Goal: Task Accomplishment & Management: Complete application form

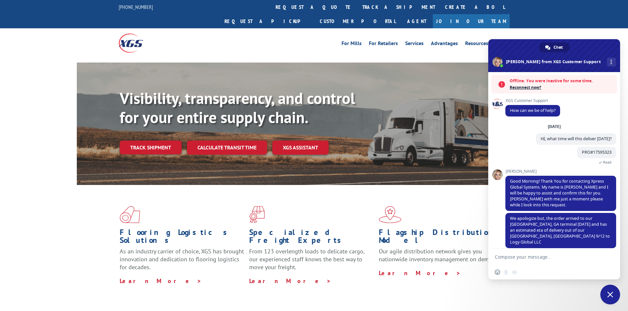
click at [242, 34] on div "For Mills For Retailers Services Advantages Resources About For Mills For Retai…" at bounding box center [314, 42] width 391 height 29
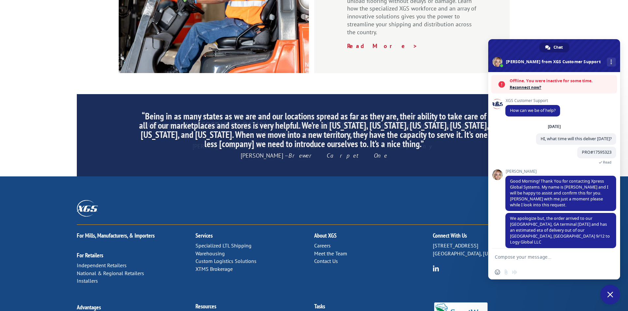
scroll to position [989, 0]
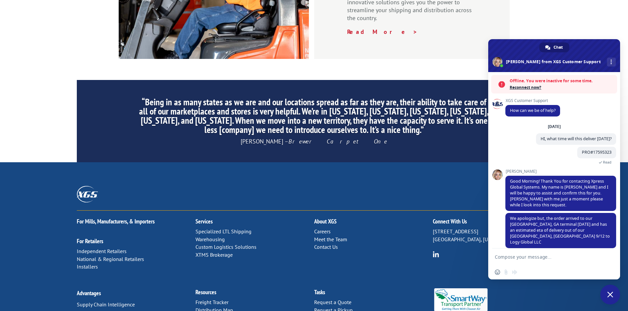
click at [325, 244] on link "Contact Us" at bounding box center [326, 247] width 24 height 7
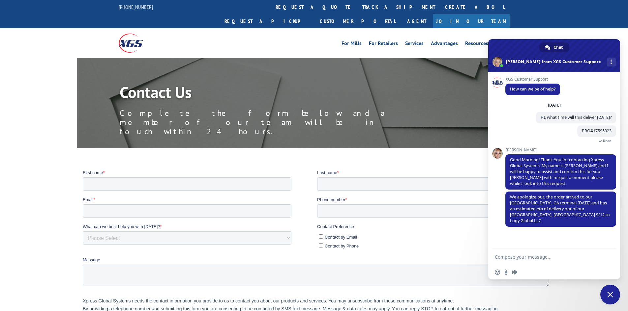
click at [519, 255] on textarea "Compose your message..." at bounding box center [547, 257] width 104 height 6
type textarea "When is it elavi"
